Goal: Book appointment/travel/reservation

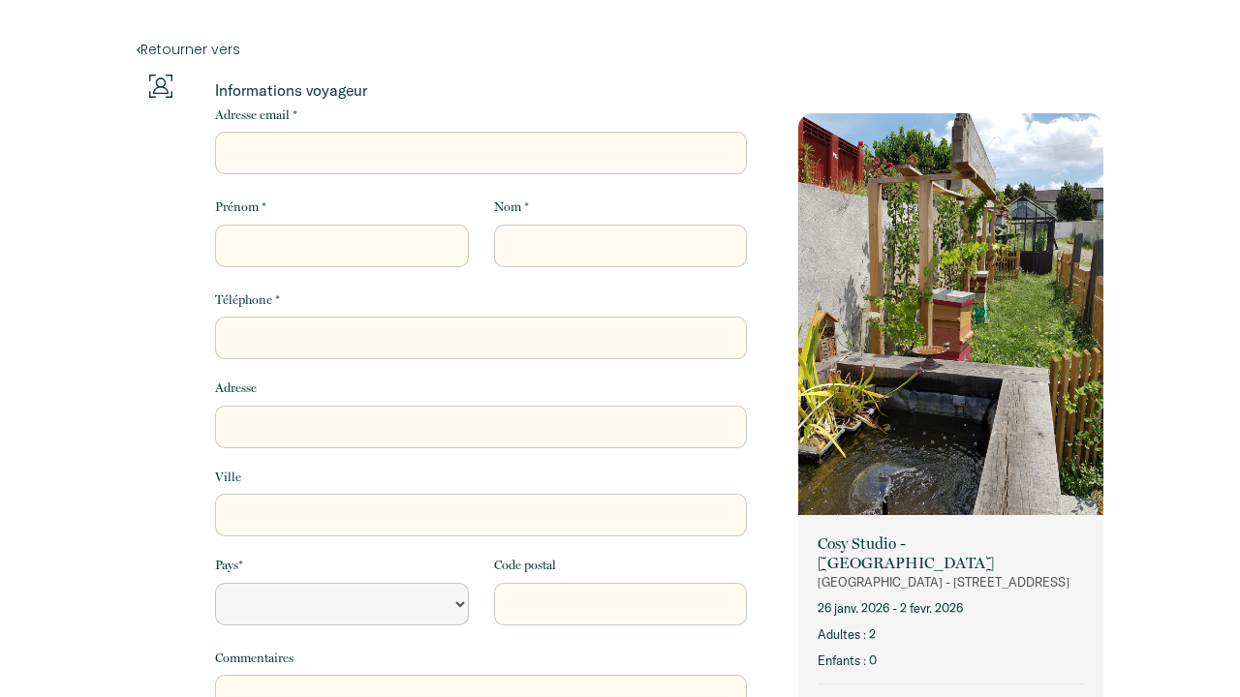
select select "Default select example"
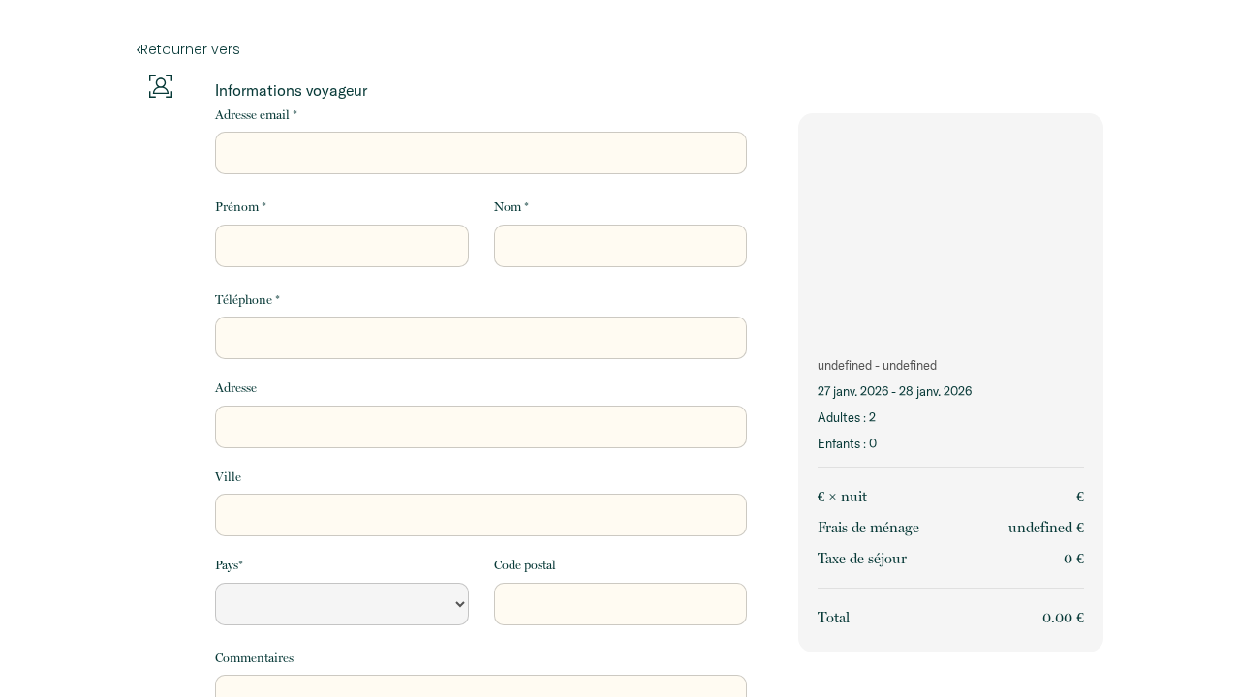
select select "Default select example"
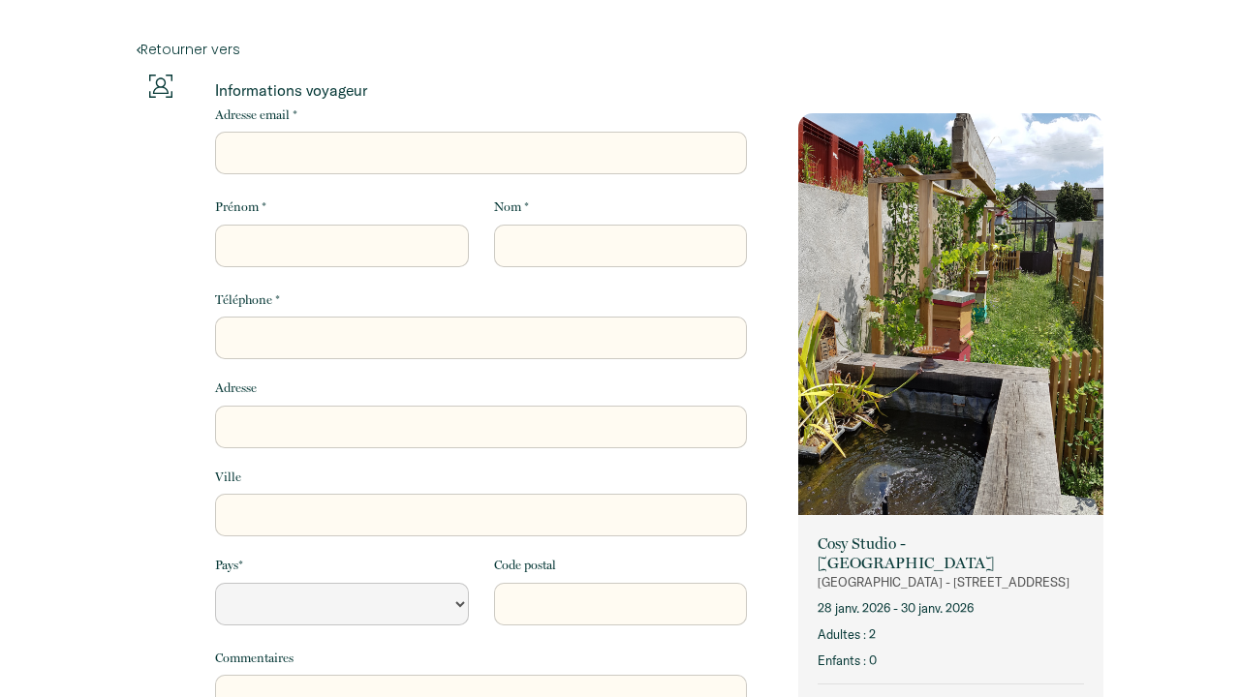
select select "Default select example"
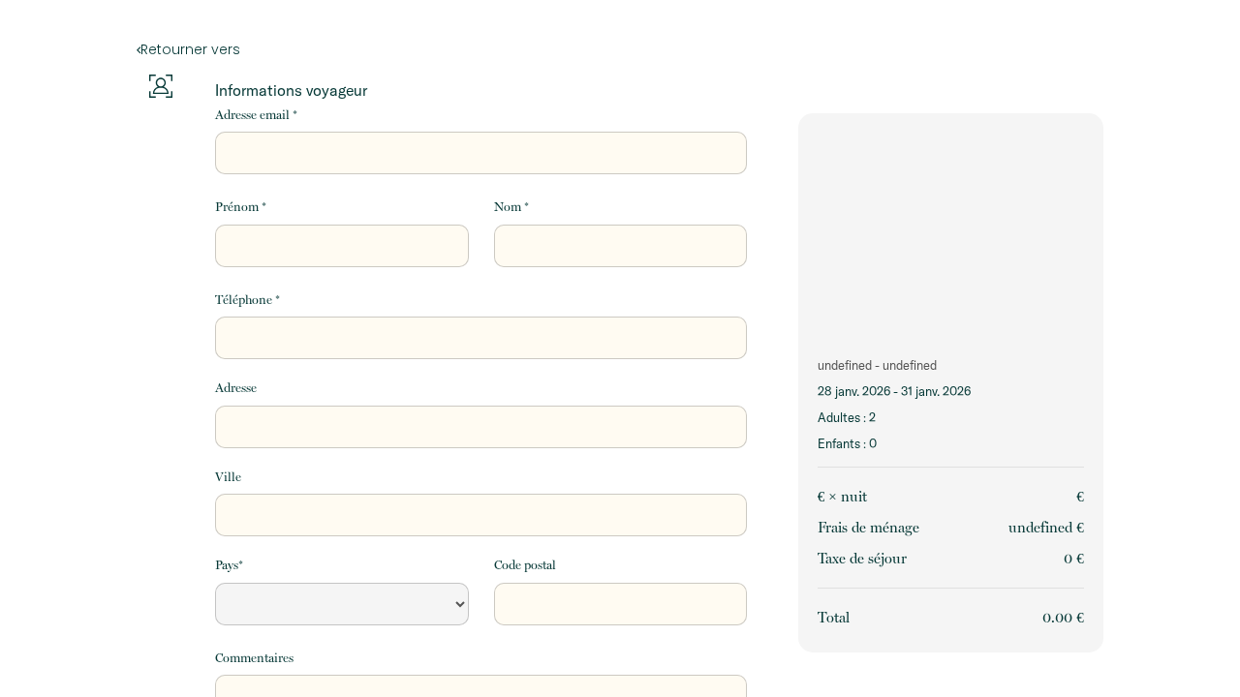
select select "Default select example"
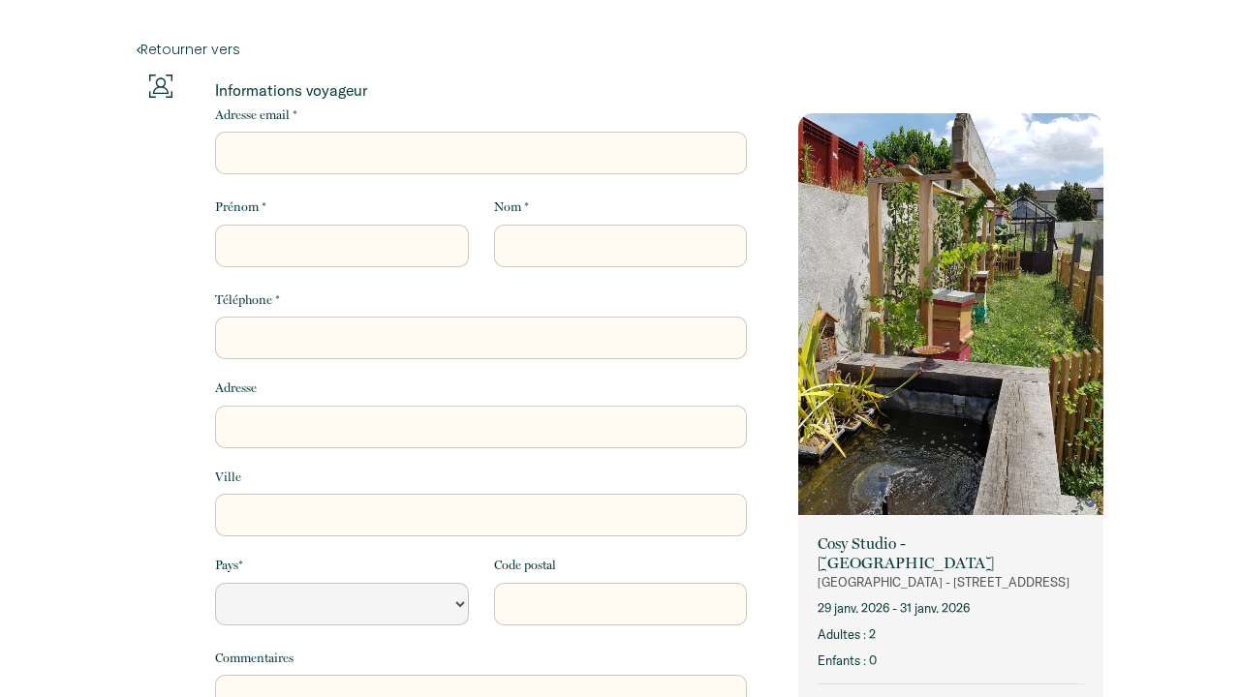
select select "Default select example"
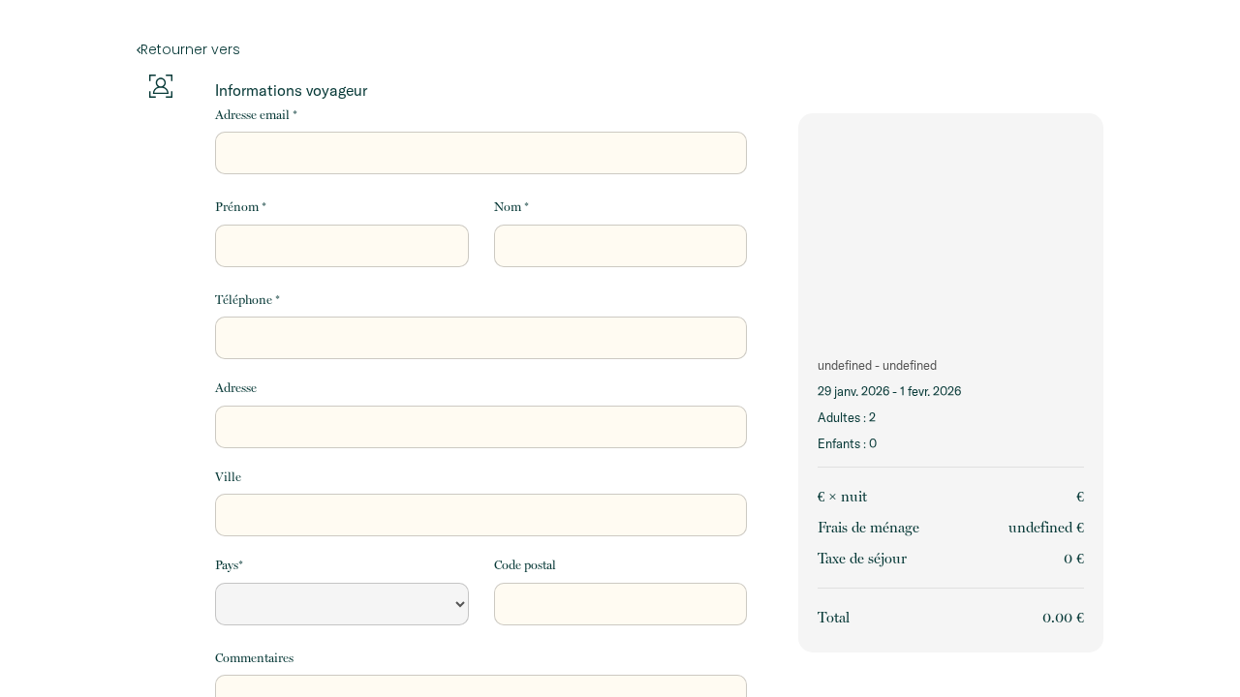
select select "Default select example"
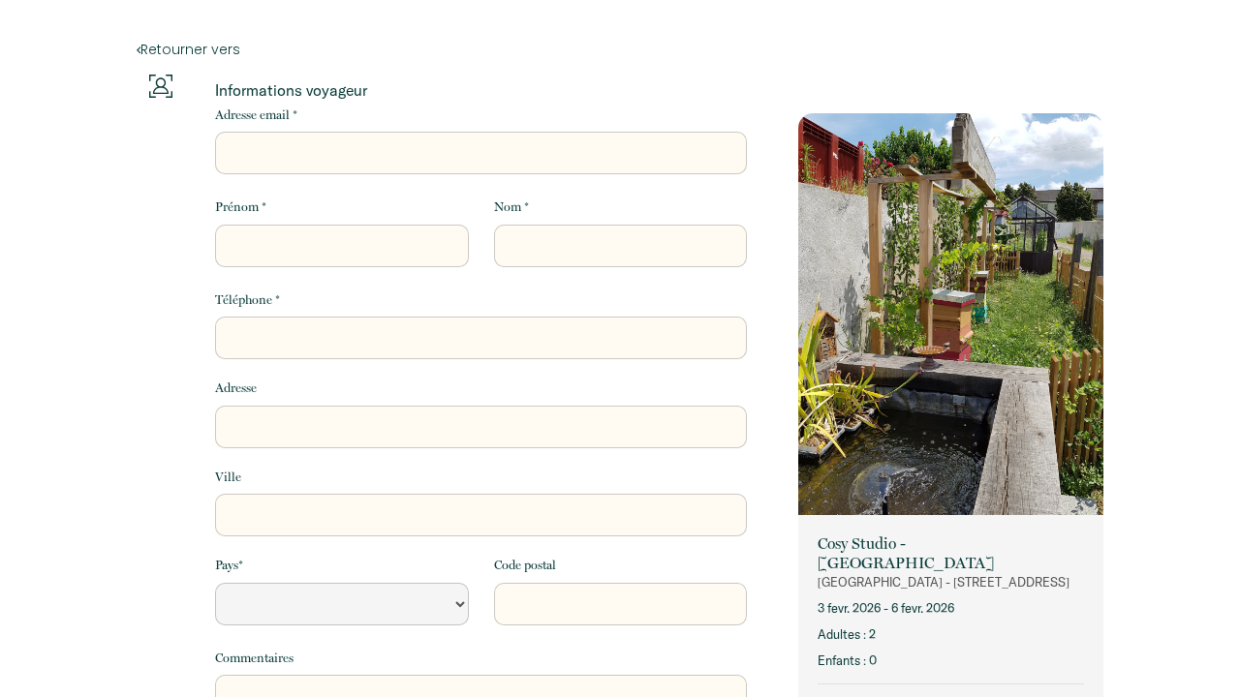
select select "Default select example"
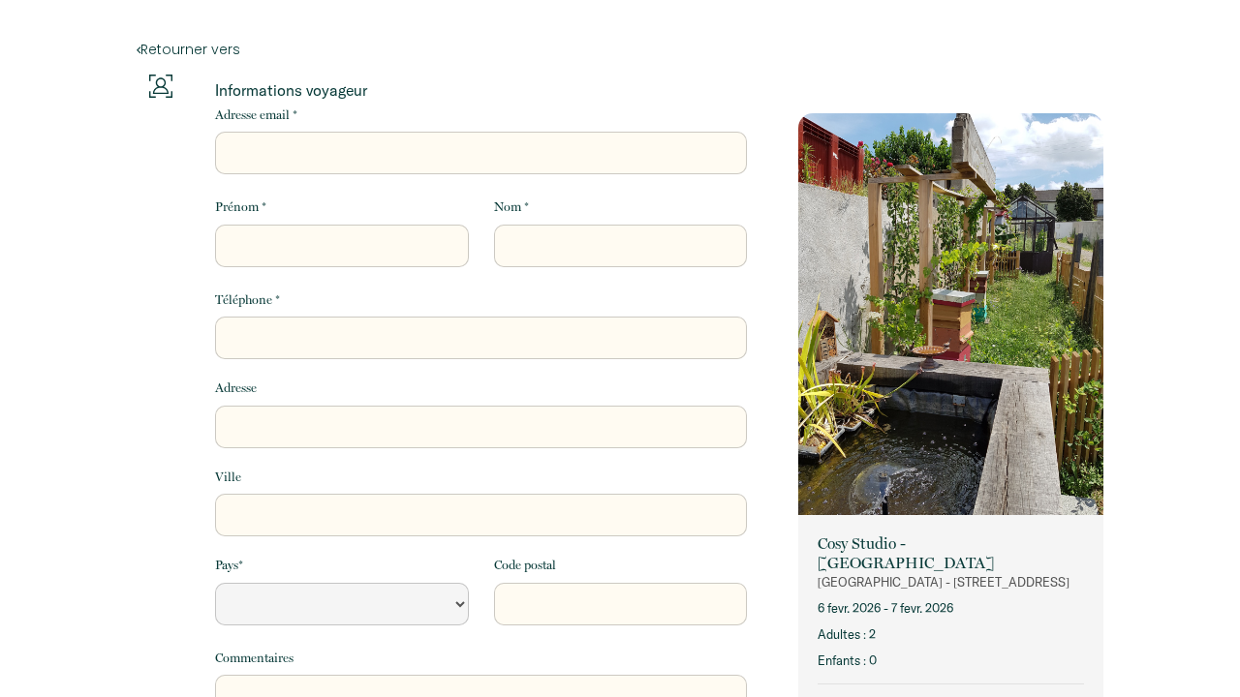
select select "Default select example"
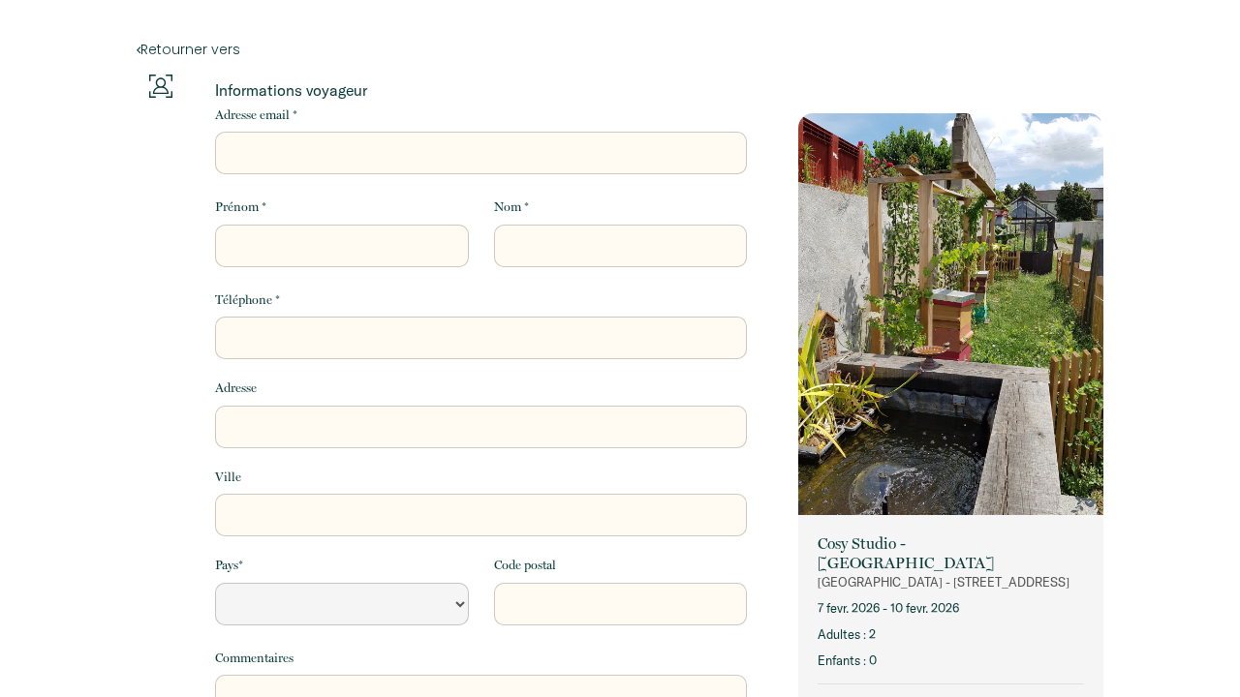
select select "Default select example"
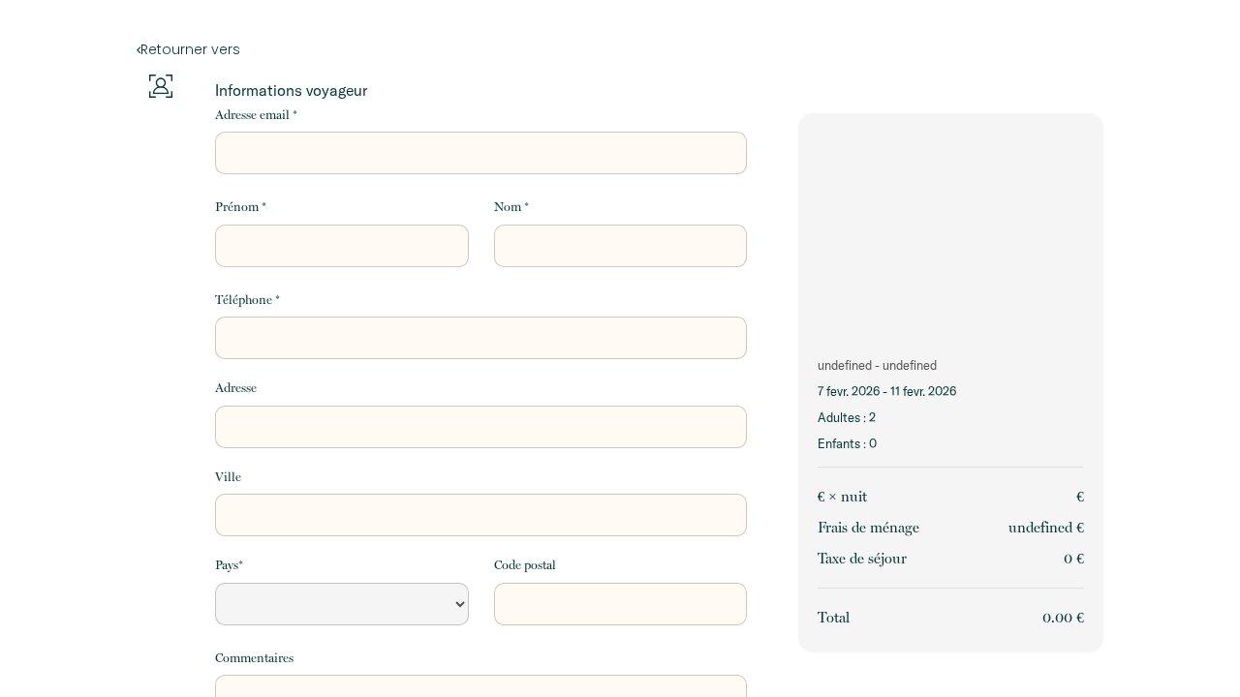
select select "Default select example"
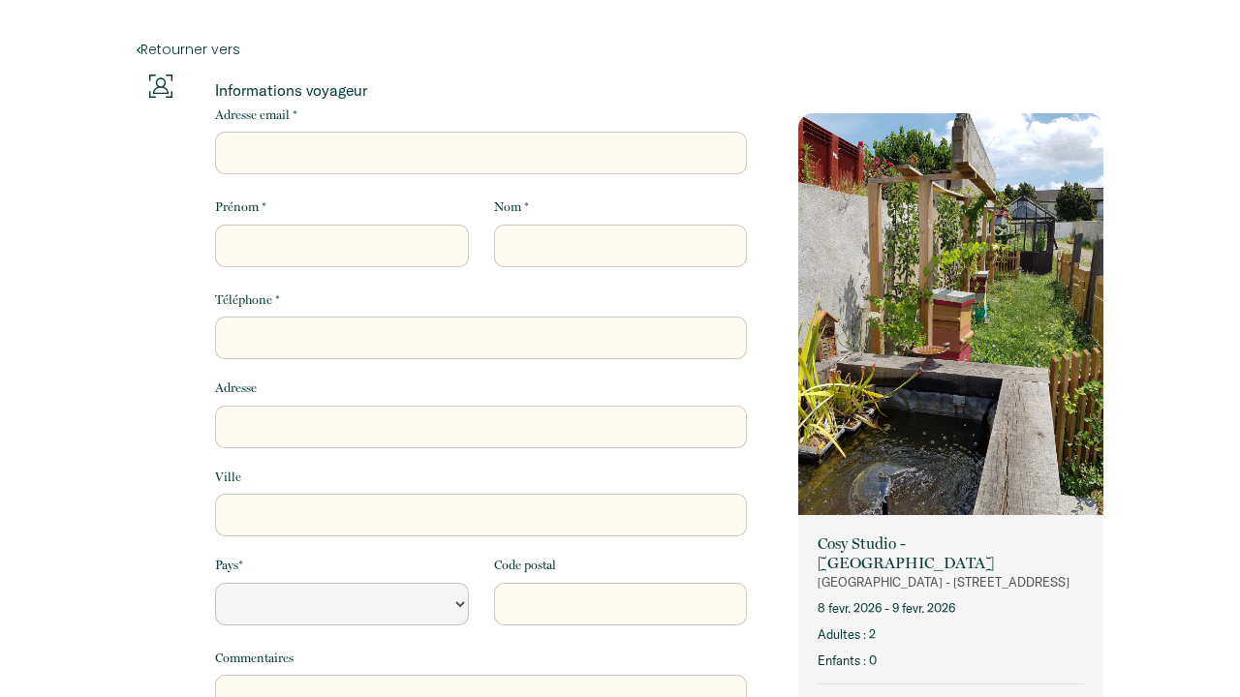
select select "Default select example"
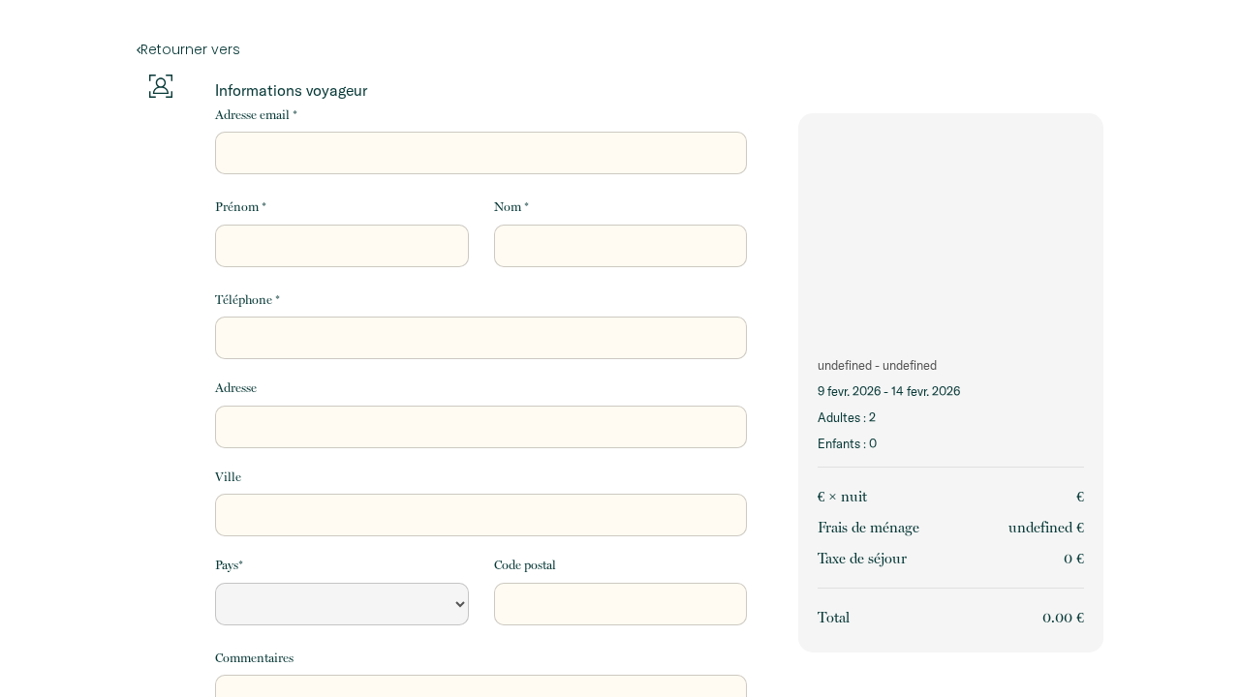
select select "Default select example"
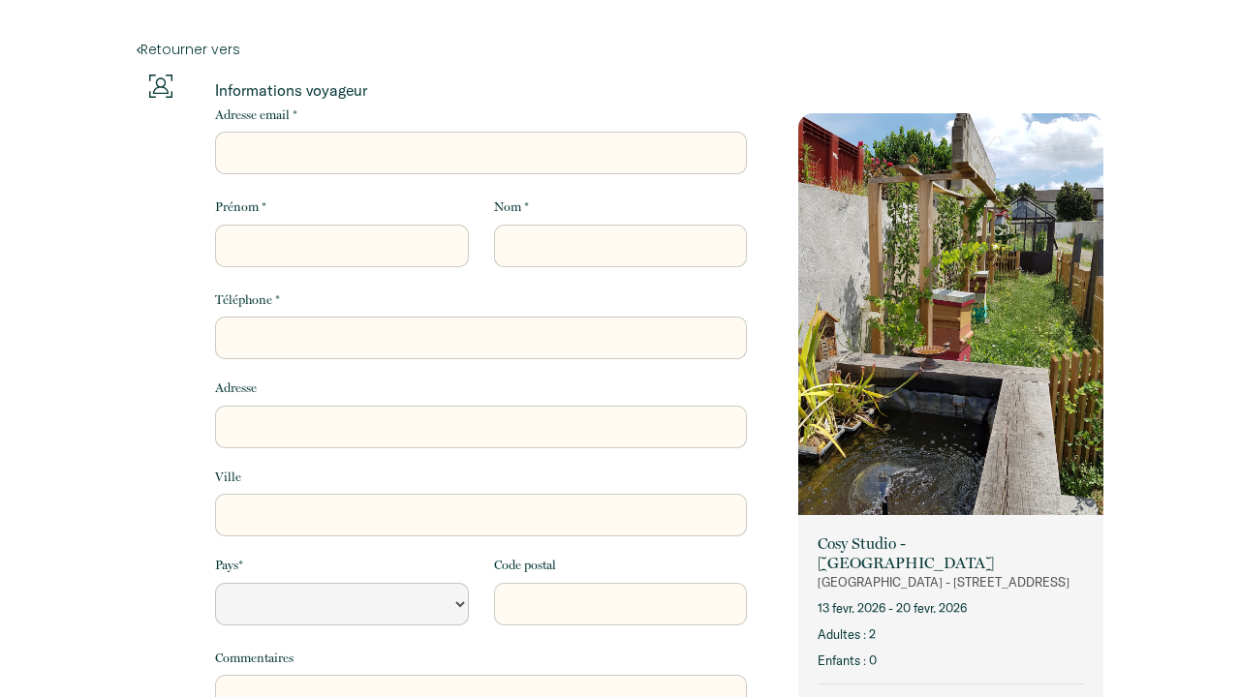
select select "Default select example"
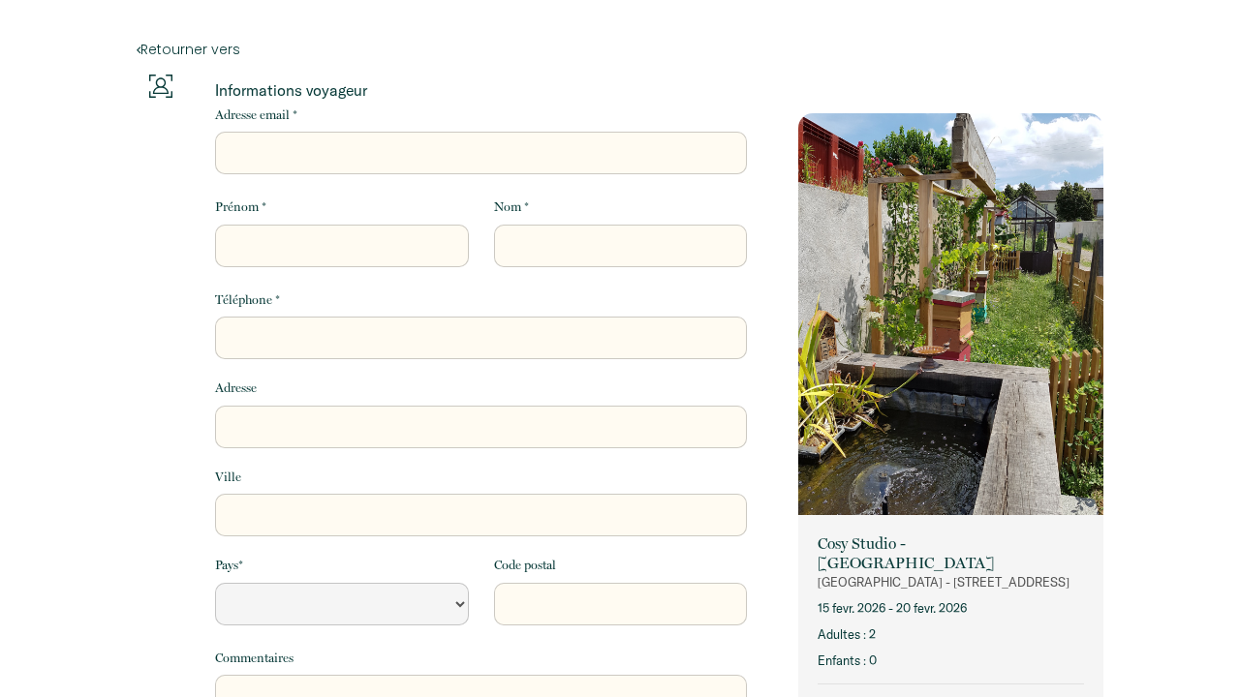
select select "Default select example"
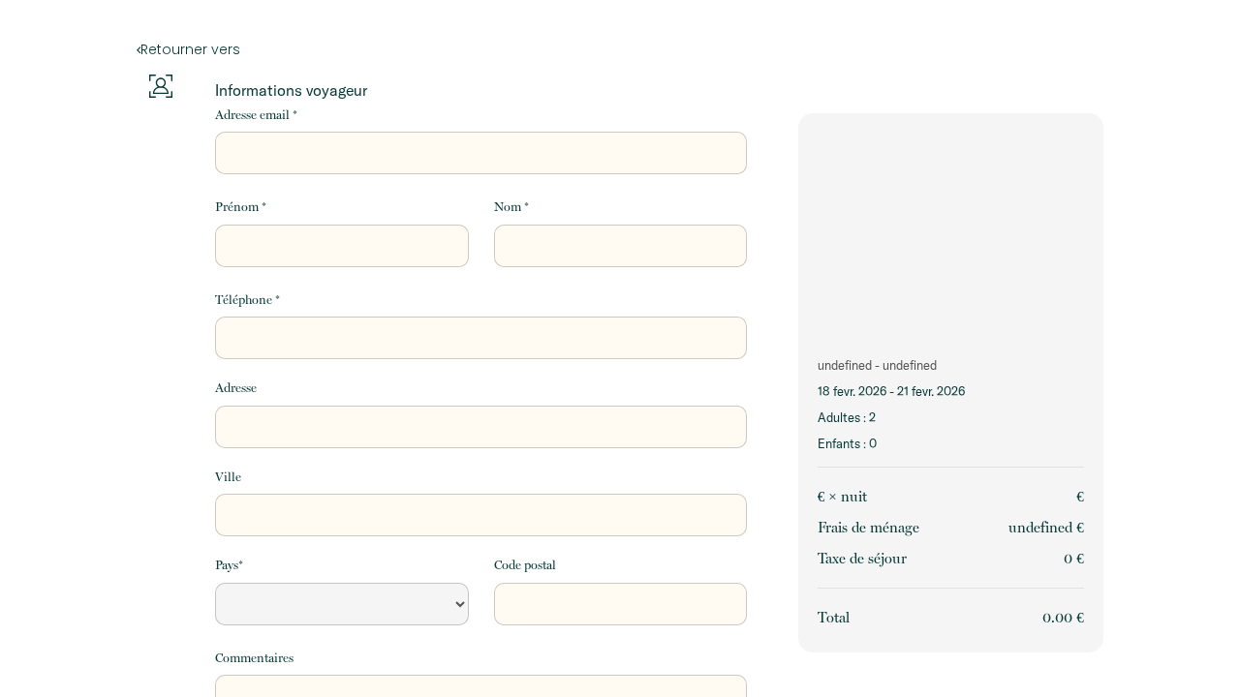
select select "Default select example"
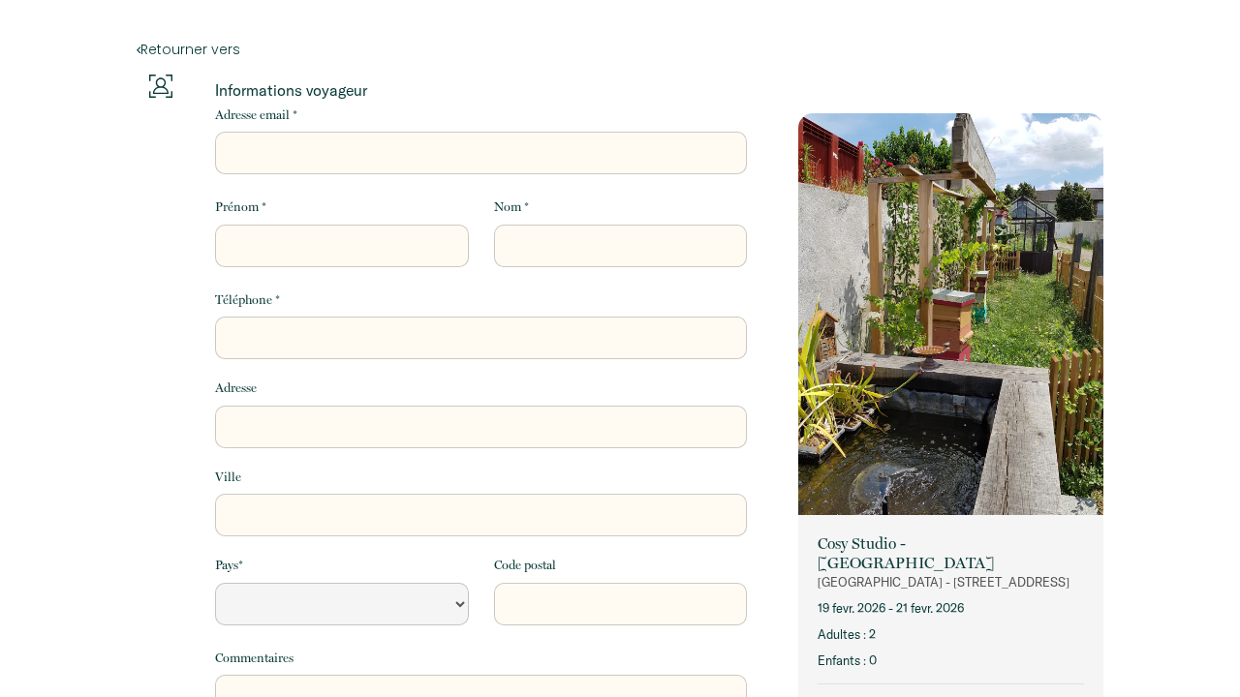
select select "Default select example"
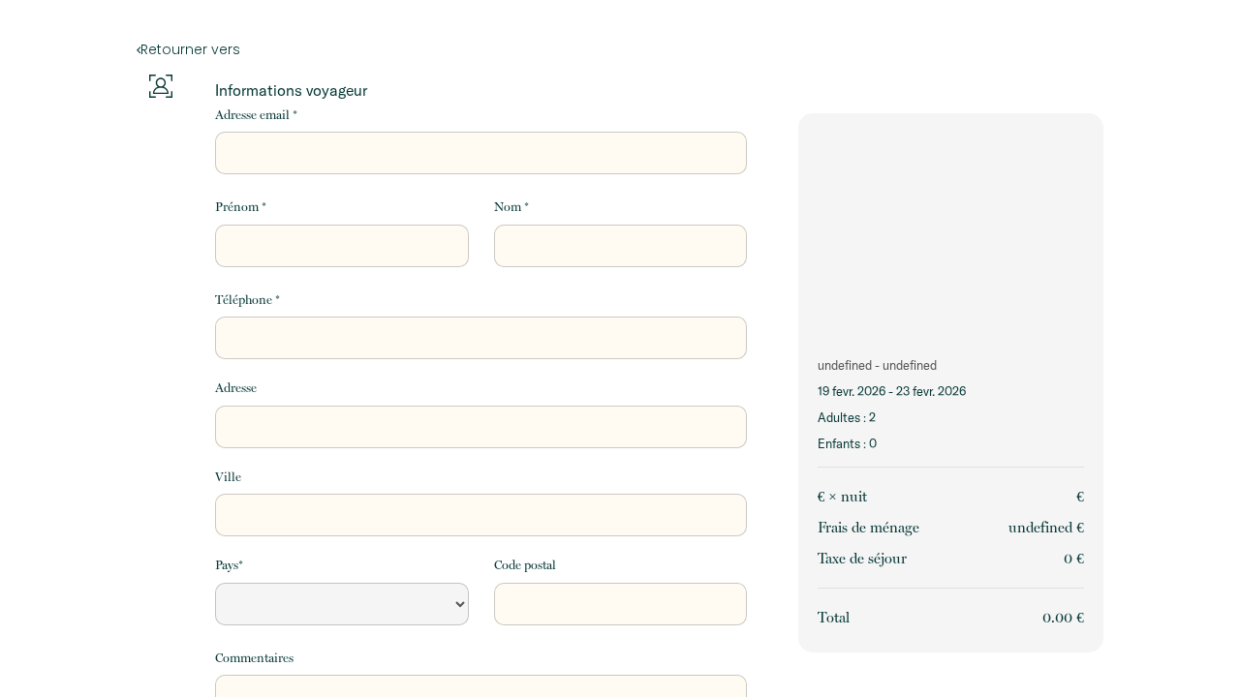
select select "Default select example"
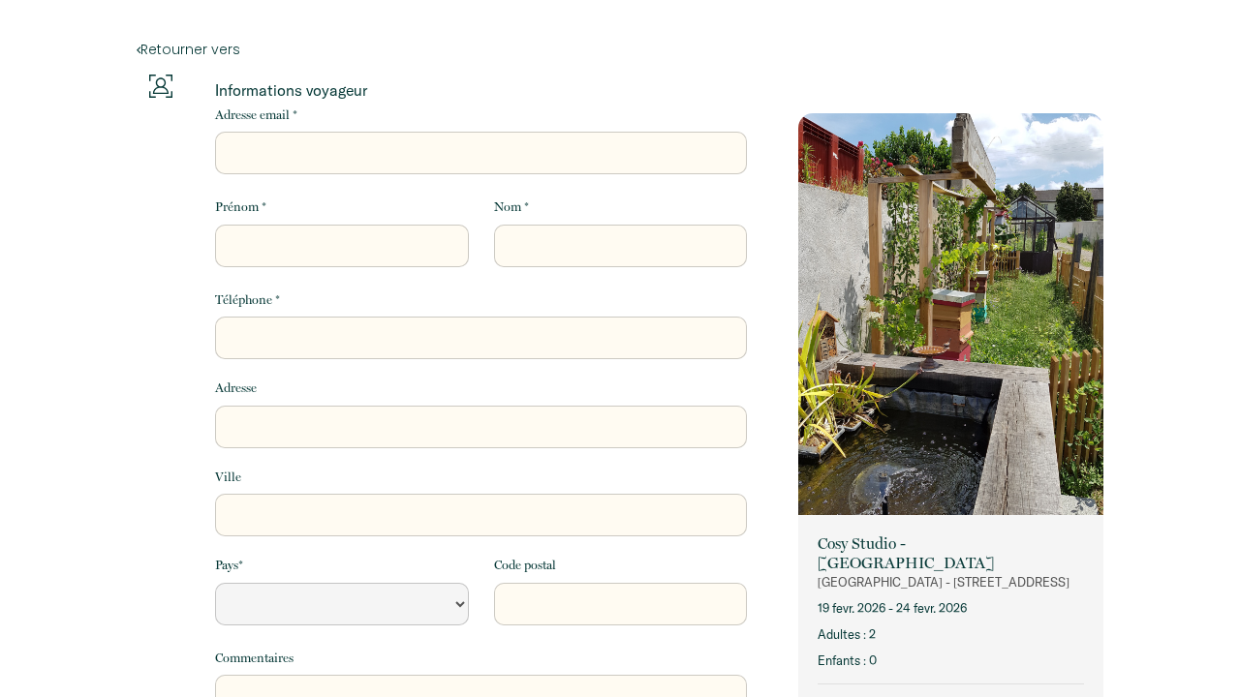
select select "Default select example"
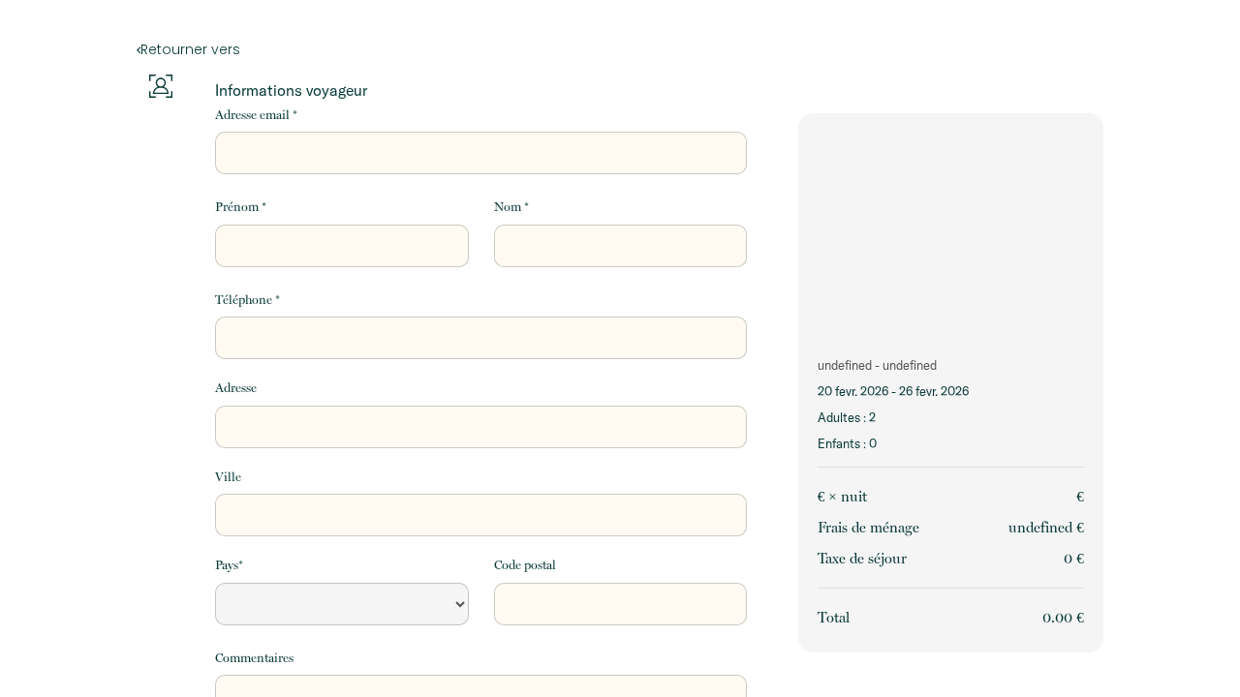
select select "Default select example"
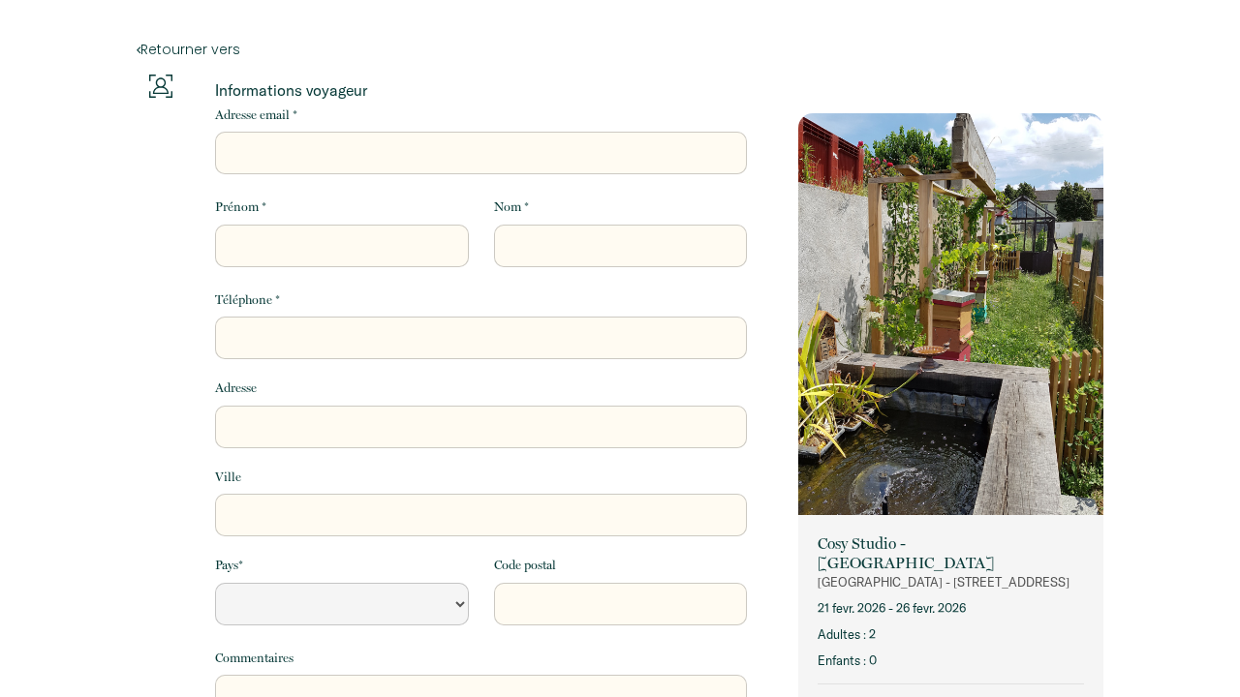
select select "Default select example"
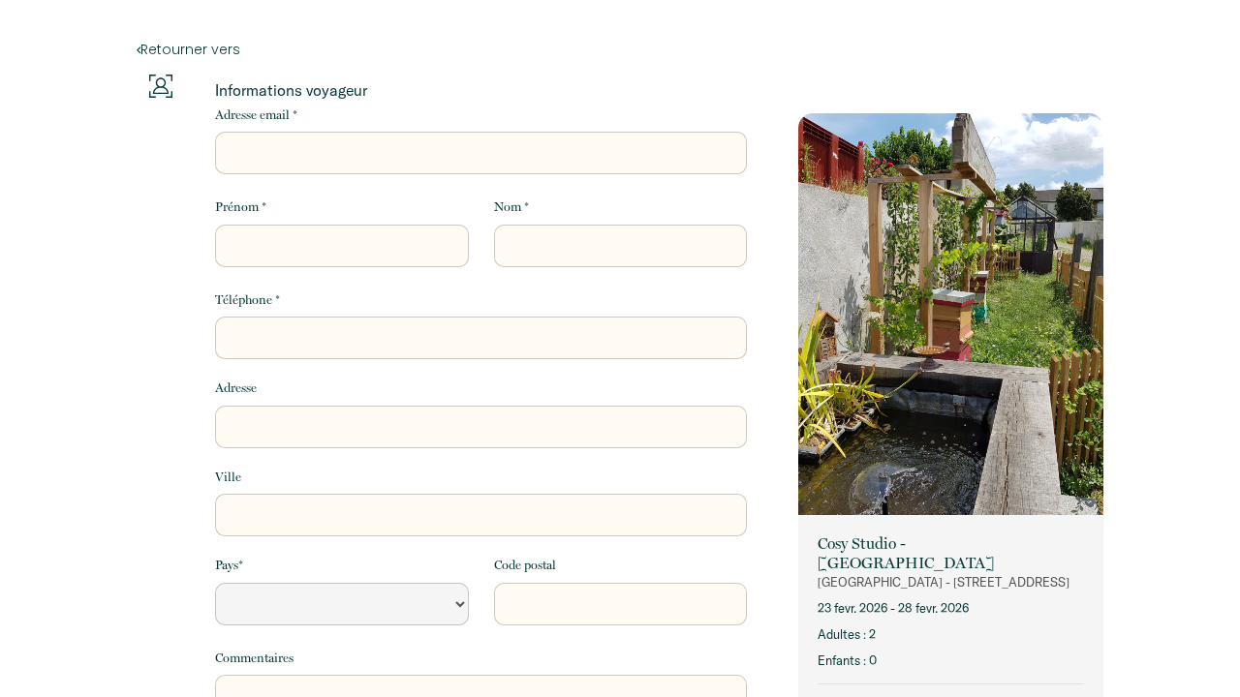
select select "Default select example"
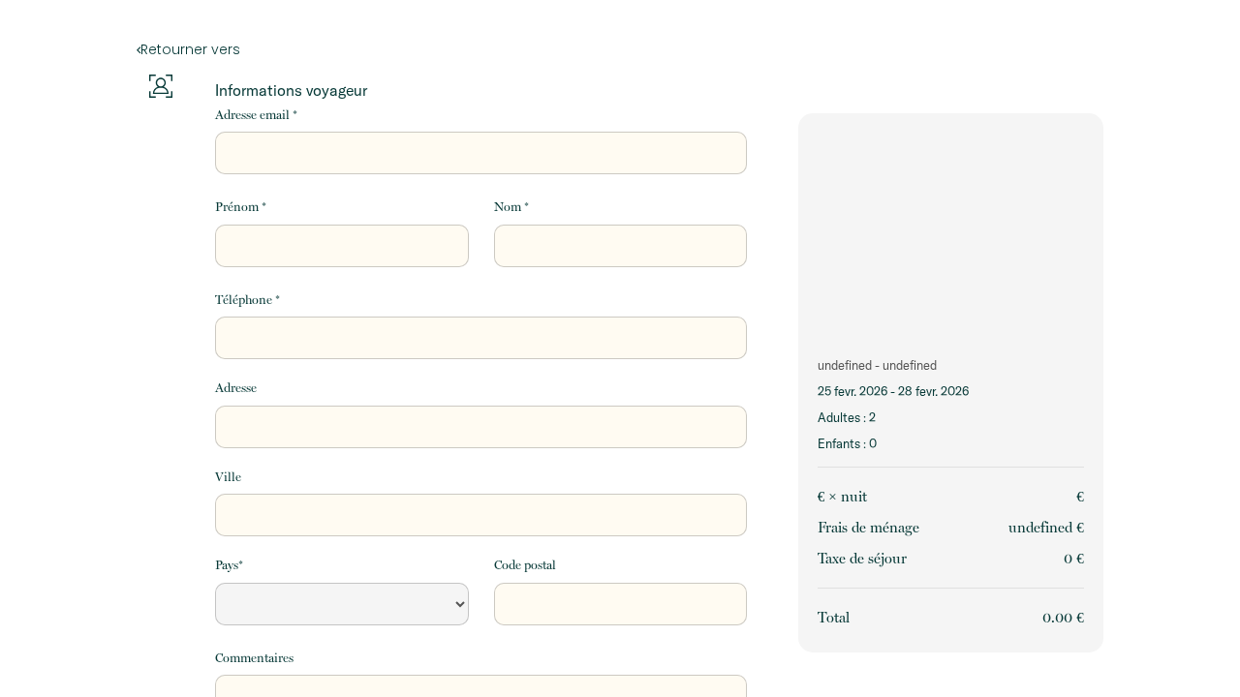
select select "Default select example"
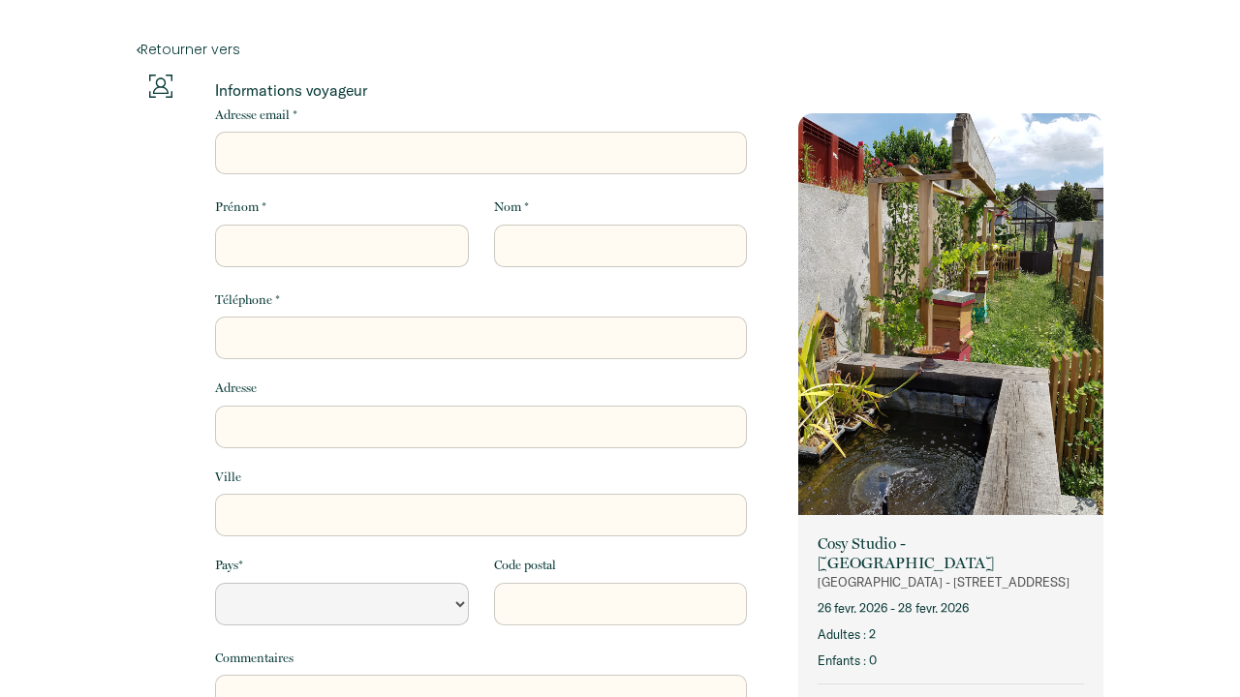
select select "Default select example"
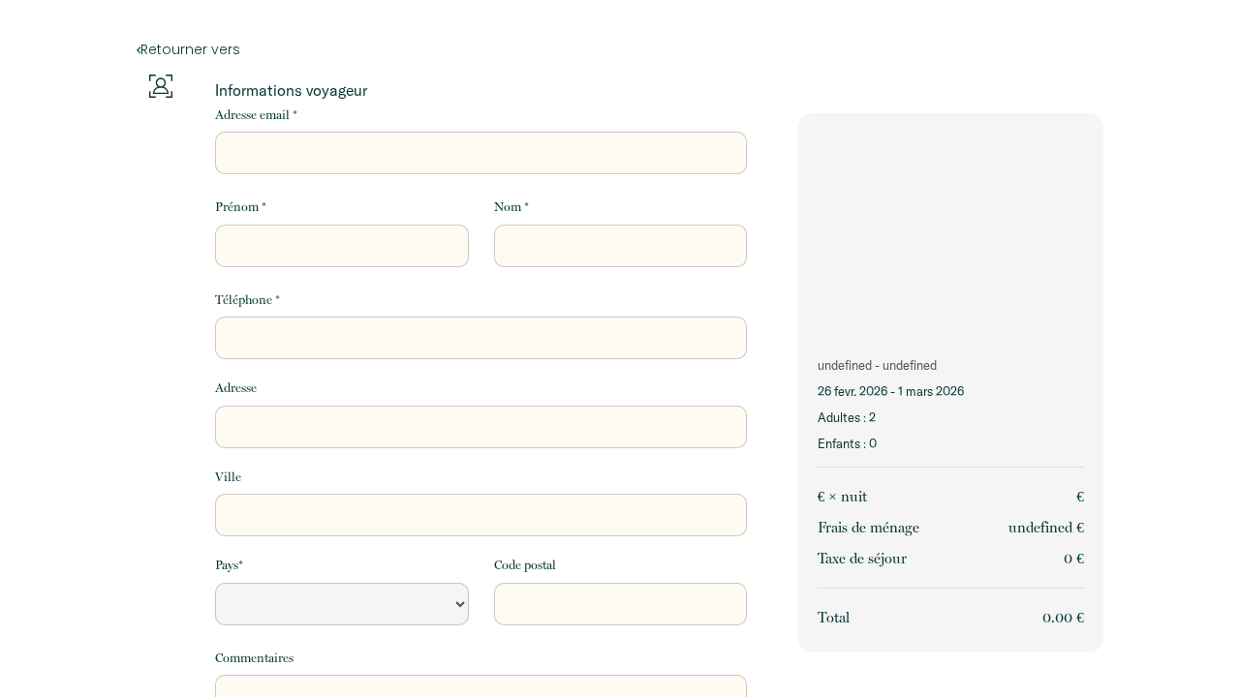
select select "Default select example"
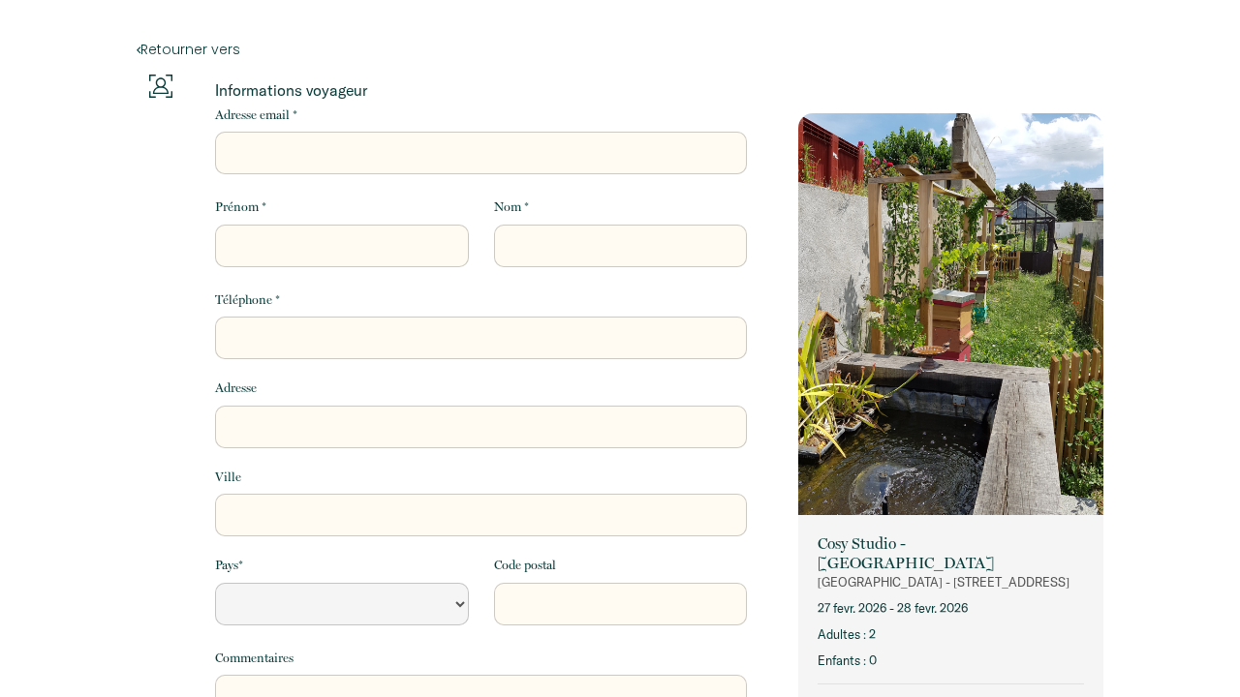
select select "Default select example"
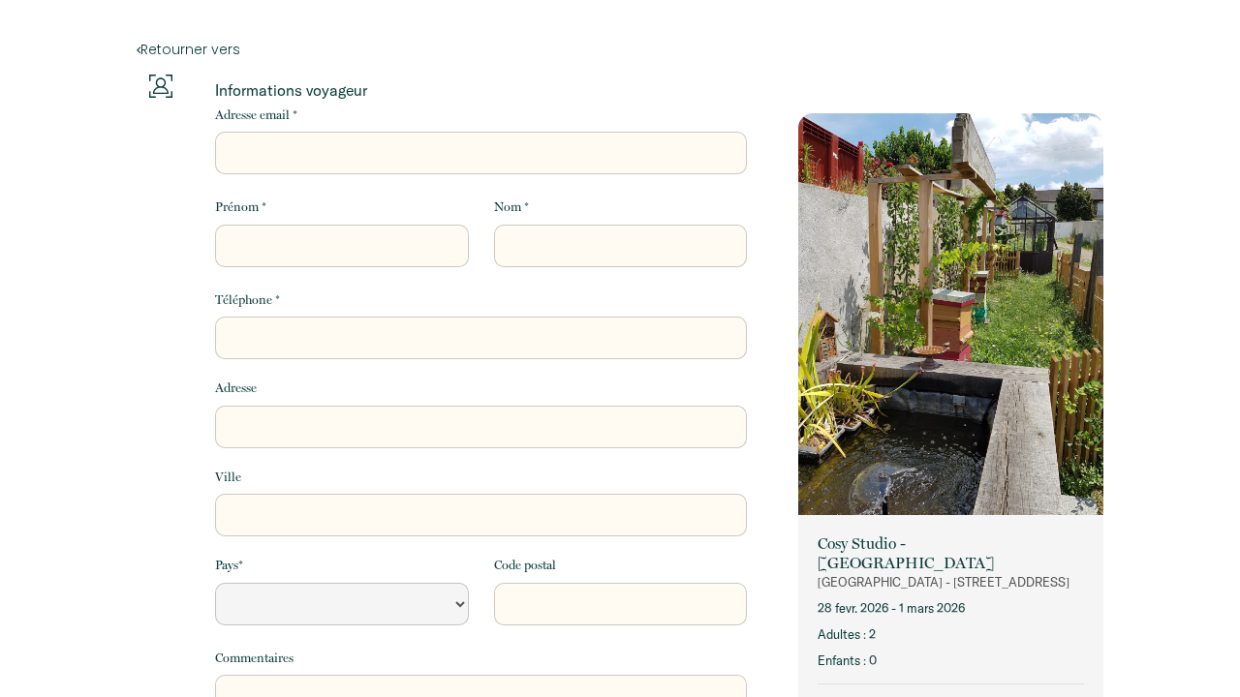
select select "Default select example"
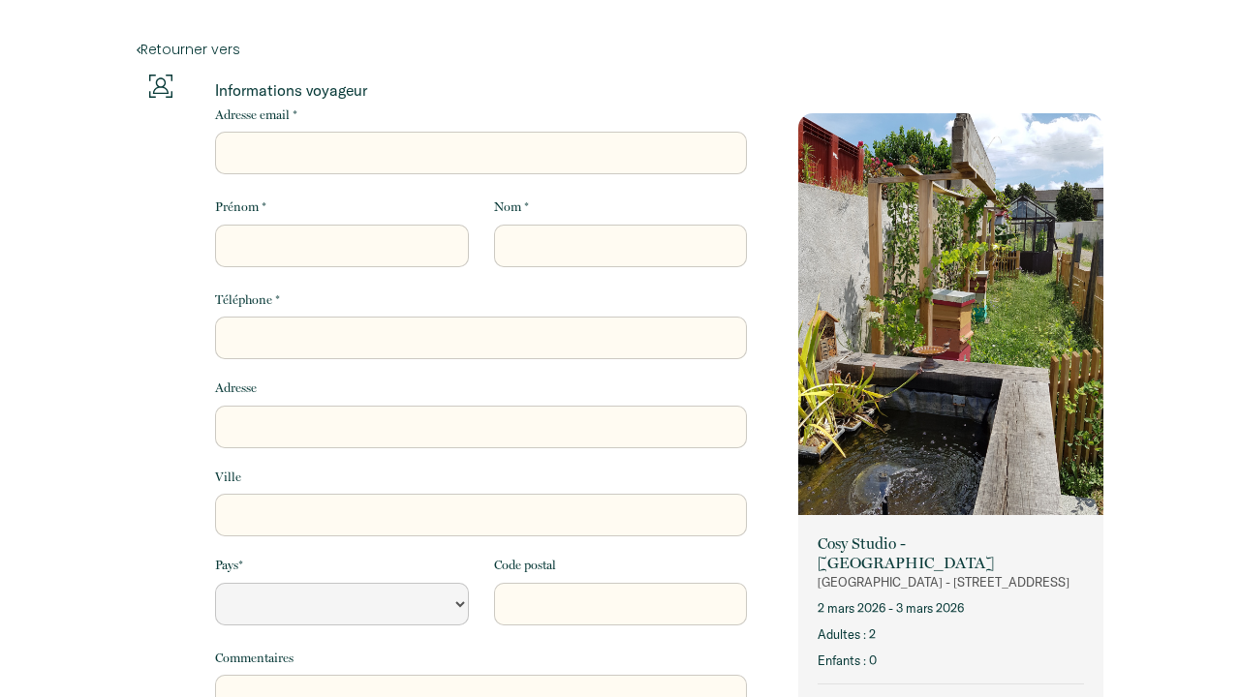
select select "Default select example"
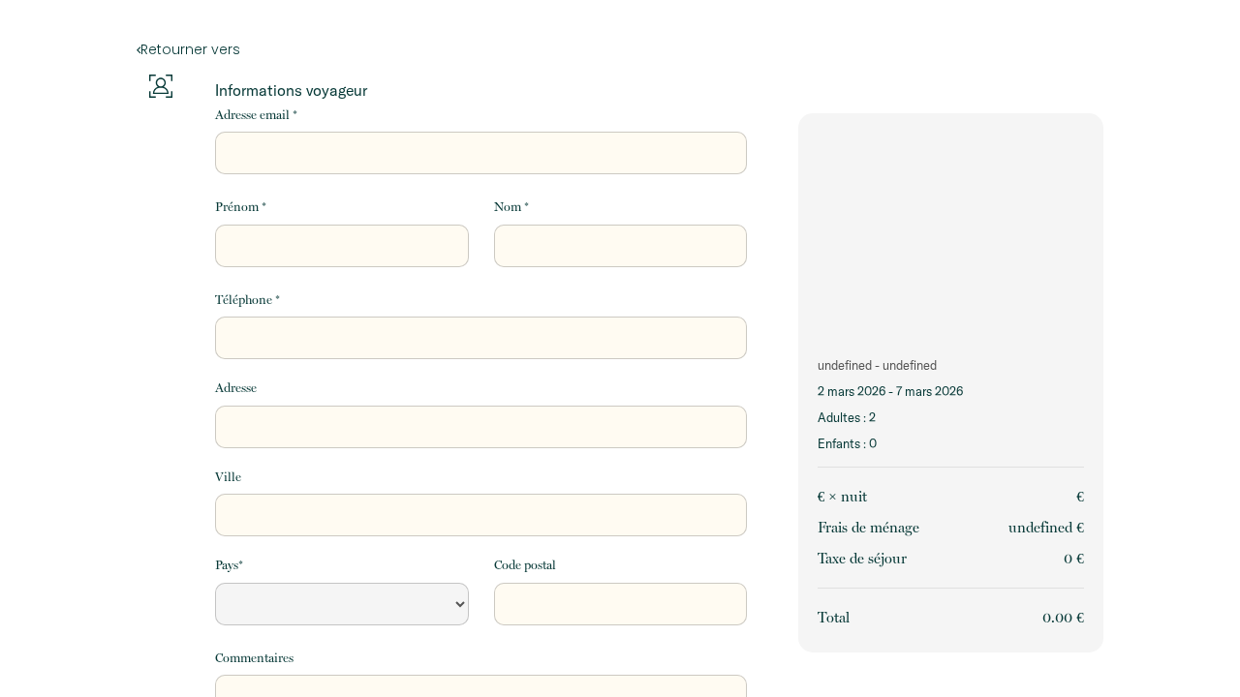
select select "Default select example"
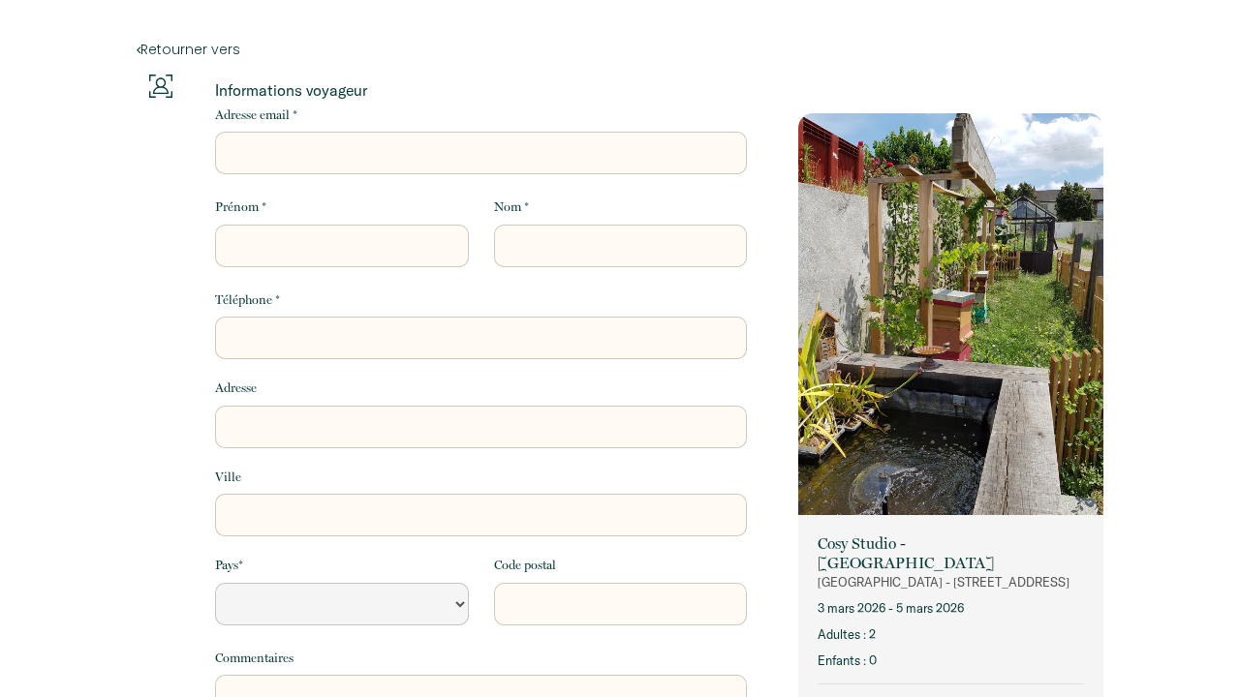
select select "Default select example"
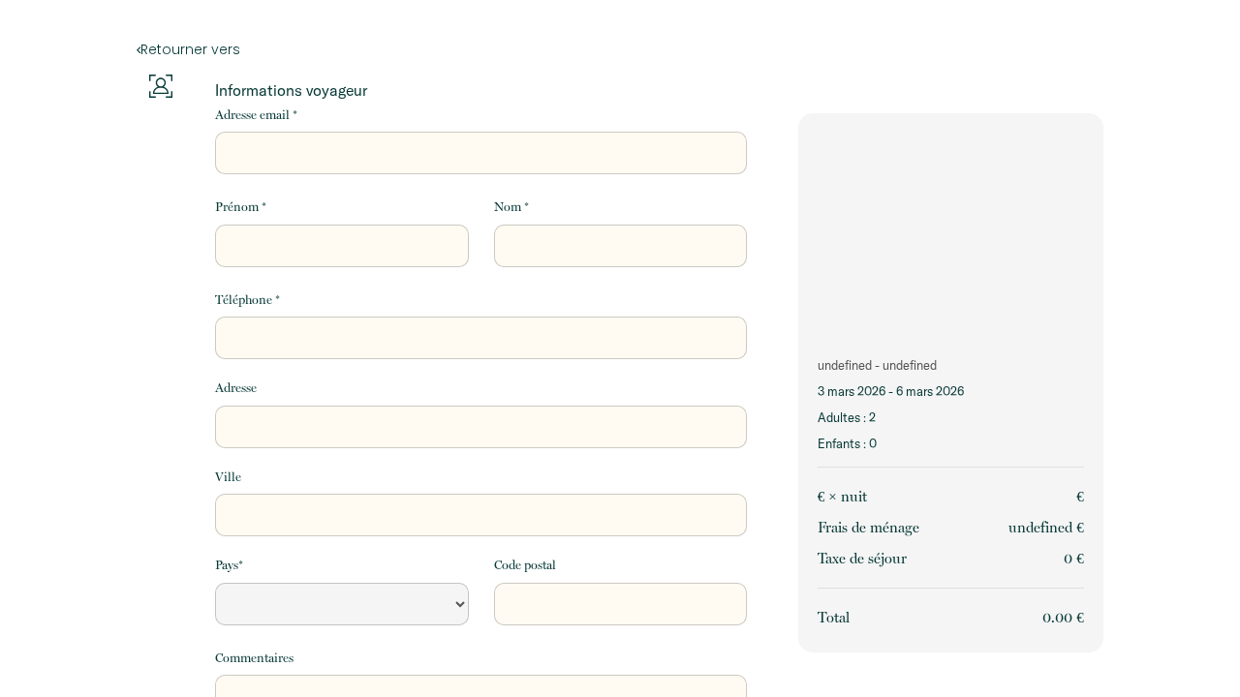
select select "Default select example"
